Goal: Task Accomplishment & Management: Complete application form

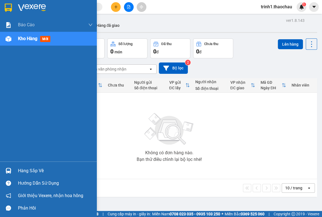
click at [25, 171] on div "Hàng sắp về" at bounding box center [55, 171] width 75 height 8
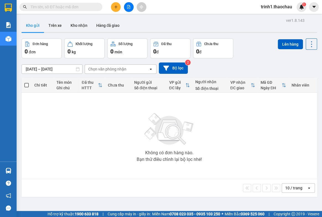
click at [277, 196] on section "Kết quả tìm kiếm ( 0 ) Bộ lọc No Data trinh1.thaochau 1 Báo cáo Báo cáo dòng ti…" at bounding box center [161, 108] width 322 height 217
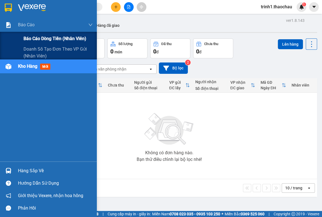
click at [31, 40] on span "Báo cáo dòng tiền (nhân viên)" at bounding box center [54, 38] width 63 height 7
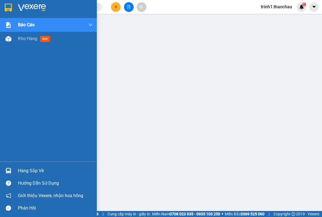
click at [39, 167] on div "Hàng sắp về" at bounding box center [55, 171] width 75 height 8
click at [41, 168] on div "Hàng sắp về" at bounding box center [55, 171] width 75 height 8
click at [32, 171] on div "Hàng sắp về" at bounding box center [55, 171] width 75 height 8
click at [31, 168] on div "Hàng sắp về" at bounding box center [55, 171] width 75 height 8
drag, startPoint x: 27, startPoint y: 172, endPoint x: 58, endPoint y: 164, distance: 32.0
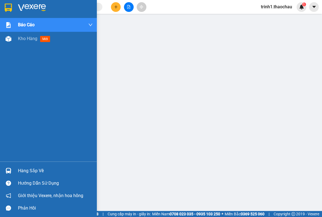
click at [27, 172] on div "Hàng sắp về" at bounding box center [55, 171] width 75 height 8
click at [40, 169] on div "Hàng sắp về" at bounding box center [55, 171] width 75 height 8
click at [28, 38] on span "Kho hàng" at bounding box center [27, 38] width 19 height 5
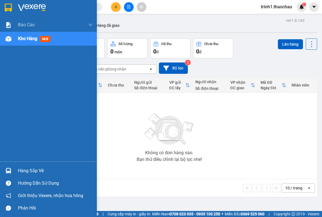
click at [33, 167] on div "Hàng sắp về" at bounding box center [55, 171] width 75 height 8
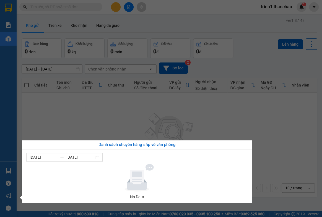
click at [266, 130] on section "Kết quả tìm kiếm ( 0 ) Bộ lọc No Data trinh1.thaochau 1 Báo cáo Báo cáo dòng ti…" at bounding box center [161, 108] width 322 height 217
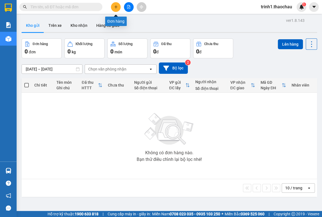
click at [115, 7] on icon "plus" at bounding box center [116, 7] width 4 height 4
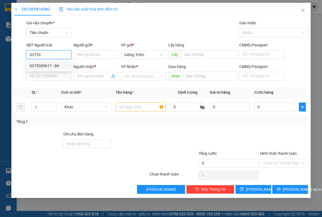
click at [56, 64] on div "0375309617 - Bé" at bounding box center [49, 66] width 38 height 6
type input "0375309617"
type input "Bé"
type input "0375309617"
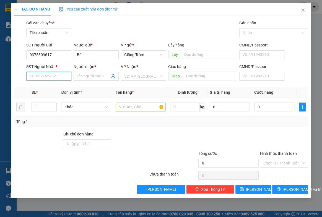
click at [50, 78] on input "SĐT Người Nhận *" at bounding box center [48, 76] width 45 height 9
click at [55, 88] on div "0394106443 - Hoàng" at bounding box center [49, 87] width 38 height 6
type input "0394106443"
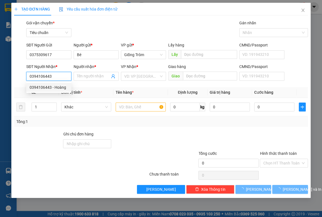
type input "Hoàng"
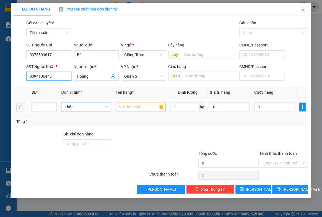
click at [78, 109] on span "Khác" at bounding box center [85, 107] width 43 height 8
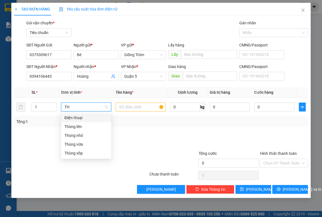
type input "THU"
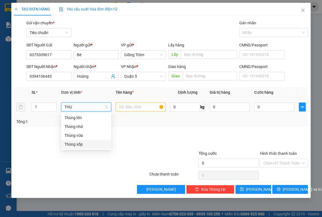
drag, startPoint x: 78, startPoint y: 143, endPoint x: 133, endPoint y: 116, distance: 61.1
click at [82, 142] on div "Thùng xốp" at bounding box center [85, 144] width 43 height 6
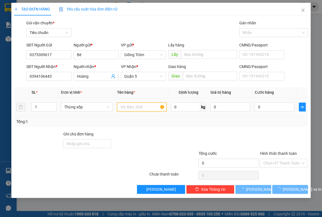
click at [138, 108] on input "text" at bounding box center [141, 107] width 49 height 9
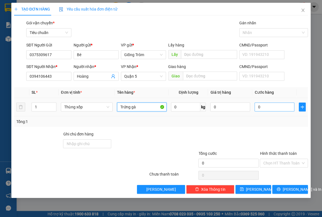
type input "Trứng gà"
click at [275, 108] on input "0" at bounding box center [274, 107] width 40 height 9
type input "5"
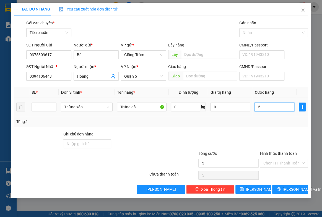
type input "50"
type input "50.000"
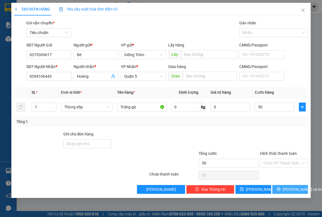
type input "50.000"
click at [292, 187] on span "[PERSON_NAME] và In" at bounding box center [301, 189] width 39 height 6
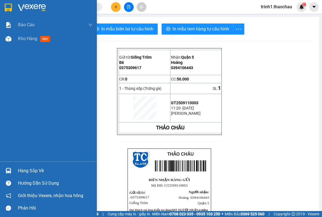
click at [27, 169] on div "Hàng sắp về" at bounding box center [55, 171] width 75 height 8
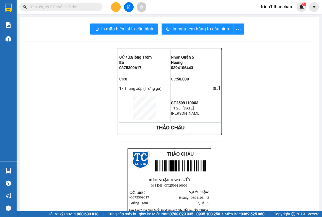
click at [290, 171] on section "Kết quả tìm kiếm ( 0 ) Bộ lọc No Data trinh1.thaochau 1 Báo cáo Báo cáo dòng ti…" at bounding box center [161, 108] width 322 height 217
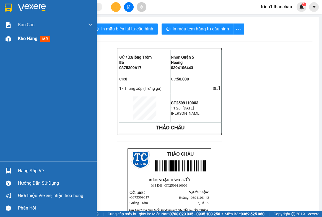
click at [31, 42] on div "Kho hàng mới" at bounding box center [55, 39] width 75 height 14
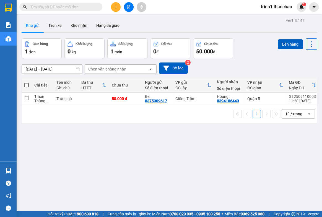
click at [115, 7] on icon "plus" at bounding box center [115, 7] width 3 height 0
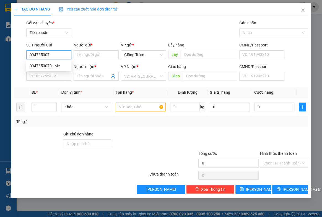
type input "0947653070"
click at [54, 66] on div "0947653070 - Mẹ" at bounding box center [49, 66] width 38 height 6
type input "Mẹ"
type input "0947653070"
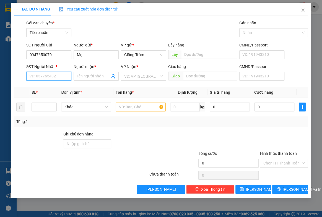
click at [53, 75] on input "SĐT Người Nhận *" at bounding box center [48, 76] width 45 height 9
click at [57, 86] on div "0932184765 - Phúc" at bounding box center [49, 87] width 38 height 6
type input "0932184765"
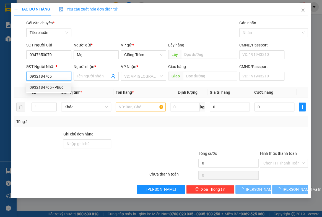
type input "Phúc"
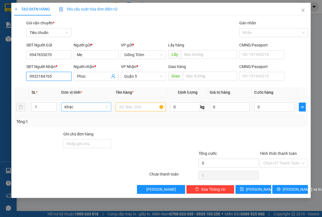
click at [75, 106] on span "Khác" at bounding box center [85, 107] width 43 height 8
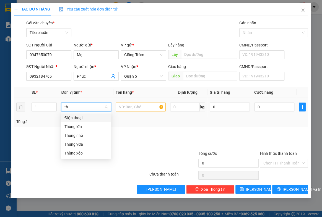
type input "thu"
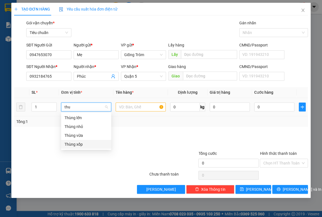
click at [81, 144] on div "Thùng xốp" at bounding box center [85, 144] width 43 height 6
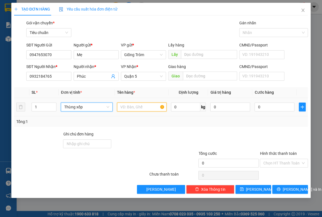
click at [137, 109] on input "text" at bounding box center [141, 107] width 49 height 9
type input "d"
type input "đồ ăn"
click at [269, 108] on input "0" at bounding box center [274, 107] width 40 height 9
type input "3"
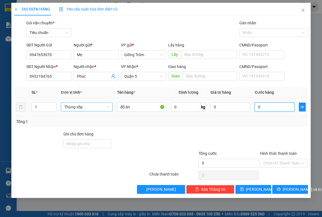
type input "3"
type input "30"
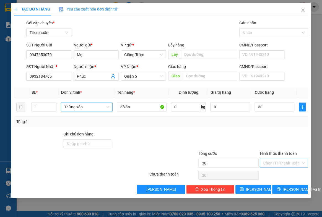
type input "30.000"
click at [285, 161] on input "Hình thức thanh toán" at bounding box center [282, 163] width 38 height 8
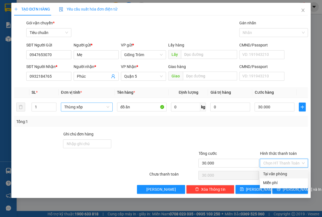
click at [279, 174] on div "Tại văn phòng" at bounding box center [283, 174] width 41 height 6
type input "0"
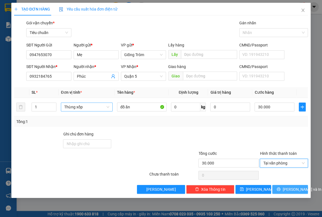
click at [288, 188] on span "[PERSON_NAME] và In" at bounding box center [301, 189] width 39 height 6
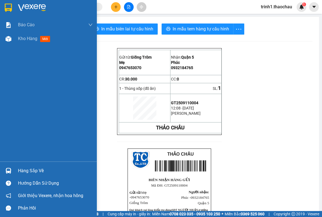
click at [25, 168] on div "Hàng sắp về" at bounding box center [55, 171] width 75 height 8
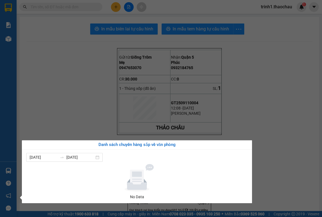
click at [272, 153] on section "Kết quả tìm kiếm ( 0 ) Bộ lọc No Data trinh1.thaochau 1 Báo cáo Báo cáo dòng ti…" at bounding box center [161, 108] width 322 height 217
